Goal: Task Accomplishment & Management: Complete application form

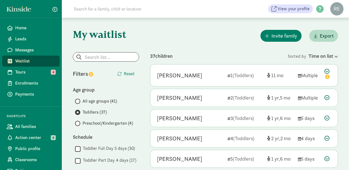
scroll to position [606, 0]
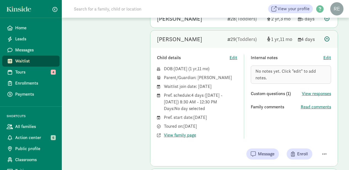
click at [30, 62] on span "Waitlist" at bounding box center [35, 61] width 40 height 7
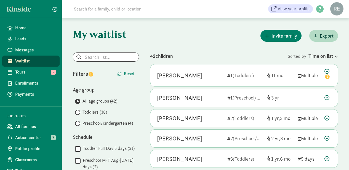
click at [79, 111] on span at bounding box center [77, 112] width 5 height 5
click at [79, 111] on input "Toddlers (38)" at bounding box center [77, 112] width 4 height 4
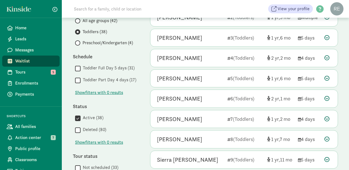
scroll to position [81, 0]
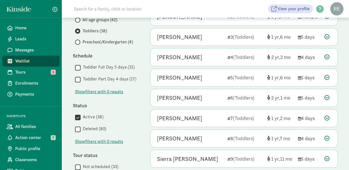
click at [78, 81] on input "Toddler Part Day 4 days (17)" at bounding box center [78, 79] width 6 height 7
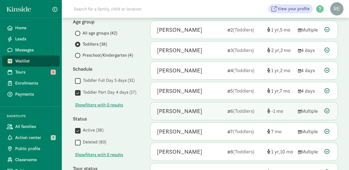
scroll to position [69, 0]
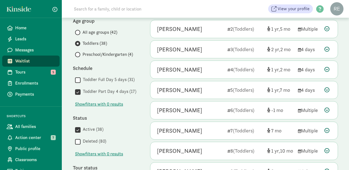
click at [79, 78] on input "Toddler Full Day 5 days (31)" at bounding box center [78, 79] width 6 height 7
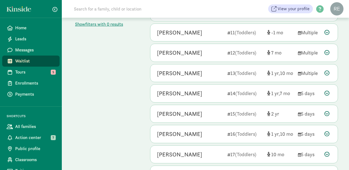
scroll to position [249, 0]
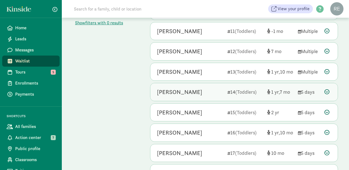
click at [325, 90] on icon at bounding box center [326, 91] width 5 height 5
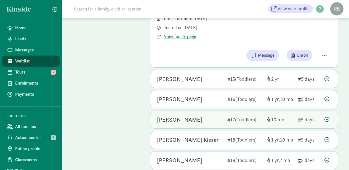
scroll to position [401, 0]
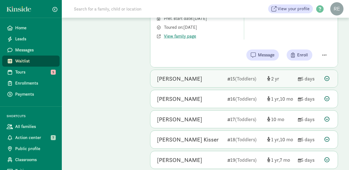
click at [326, 76] on icon at bounding box center [326, 78] width 5 height 5
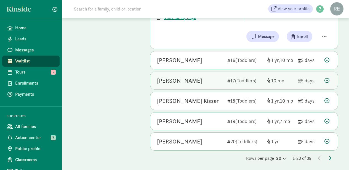
scroll to position [439, 0]
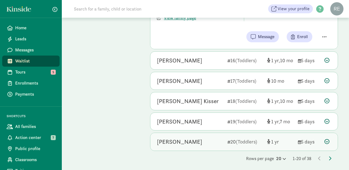
click at [328, 139] on icon at bounding box center [326, 141] width 5 height 5
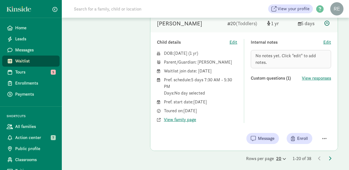
click at [281, 157] on icon at bounding box center [283, 159] width 5 height 4
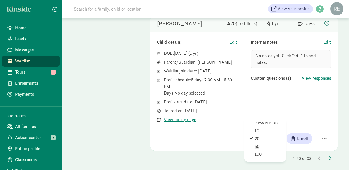
click at [258, 151] on div "50" at bounding box center [268, 154] width 26 height 7
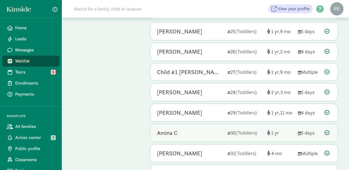
scroll to position [531, 0]
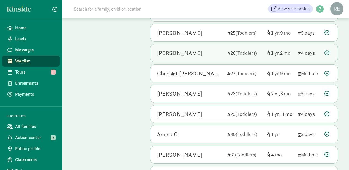
click at [327, 50] on icon at bounding box center [326, 52] width 5 height 5
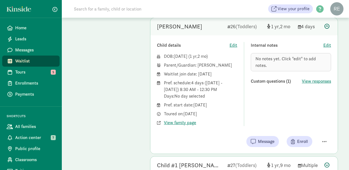
scroll to position [559, 0]
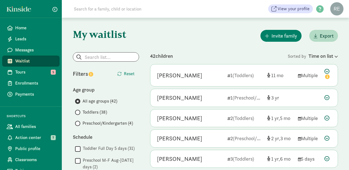
click at [78, 111] on span at bounding box center [77, 112] width 5 height 5
click at [78, 111] on input "Toddlers (38)" at bounding box center [77, 112] width 4 height 4
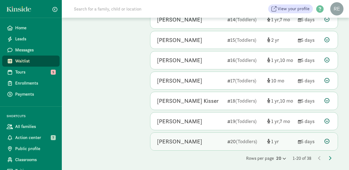
scroll to position [321, 0]
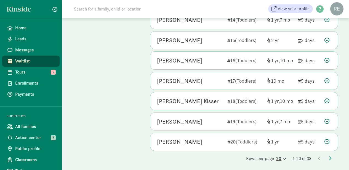
click at [282, 157] on icon at bounding box center [283, 159] width 5 height 4
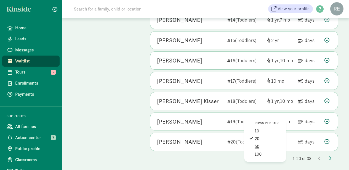
click at [256, 151] on div "50" at bounding box center [268, 154] width 26 height 7
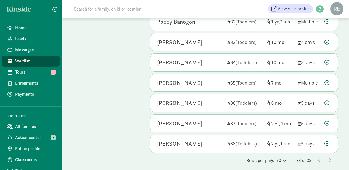
scroll to position [684, 0]
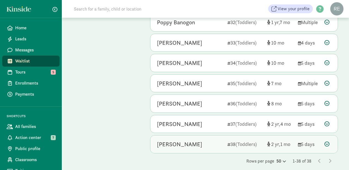
click at [327, 141] on icon at bounding box center [326, 143] width 5 height 5
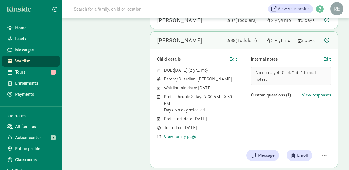
scroll to position [787, 0]
click at [309, 92] on span "View responses" at bounding box center [316, 95] width 29 height 7
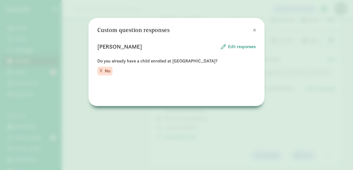
click at [255, 31] on span at bounding box center [254, 30] width 3 height 4
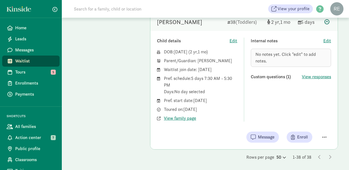
scroll to position [805, 0]
